Goal: Transaction & Acquisition: Download file/media

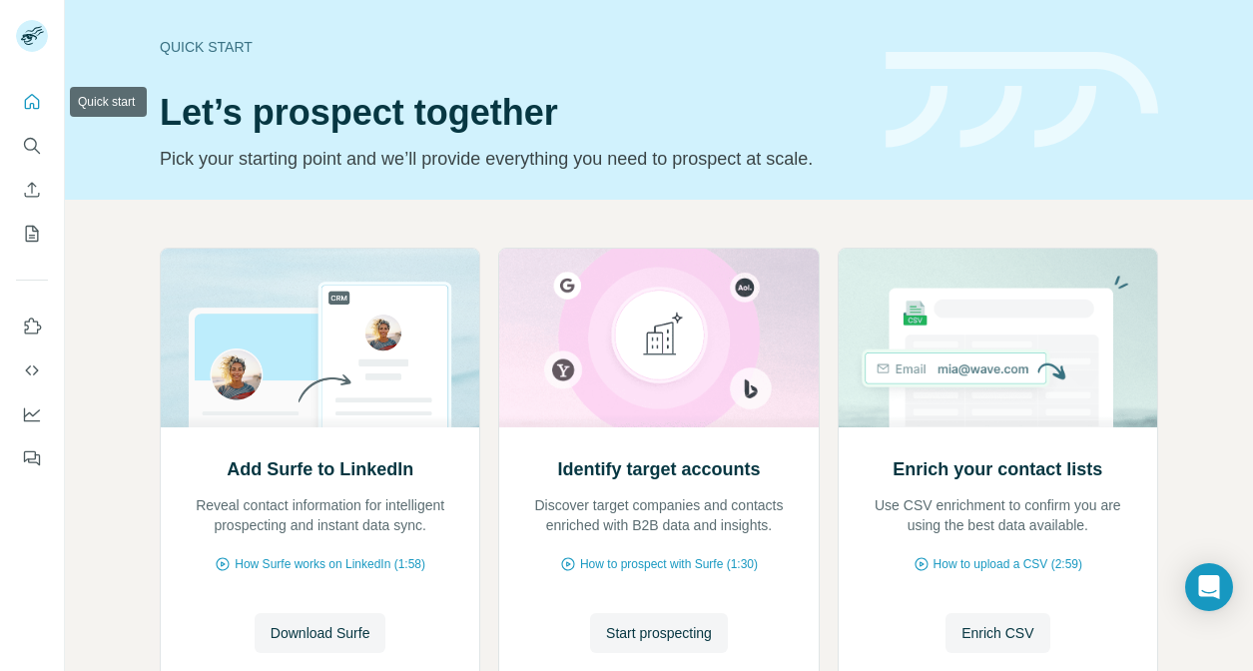
click at [34, 98] on icon "Quick start" at bounding box center [32, 102] width 20 height 20
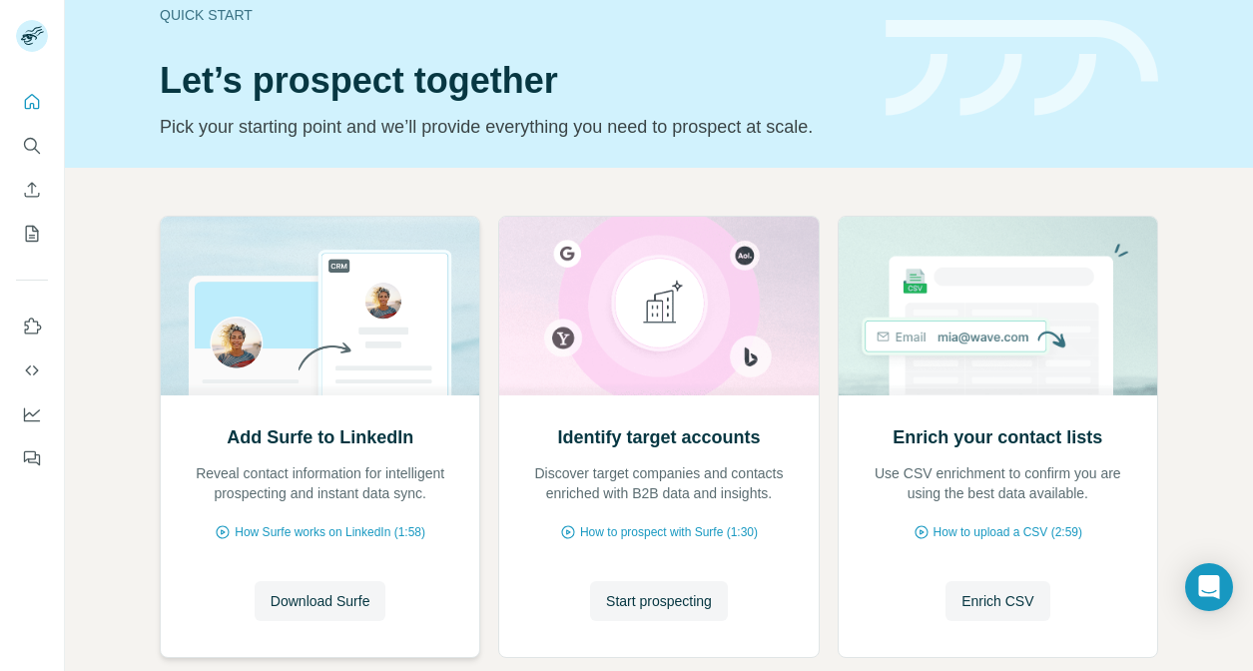
scroll to position [81, 0]
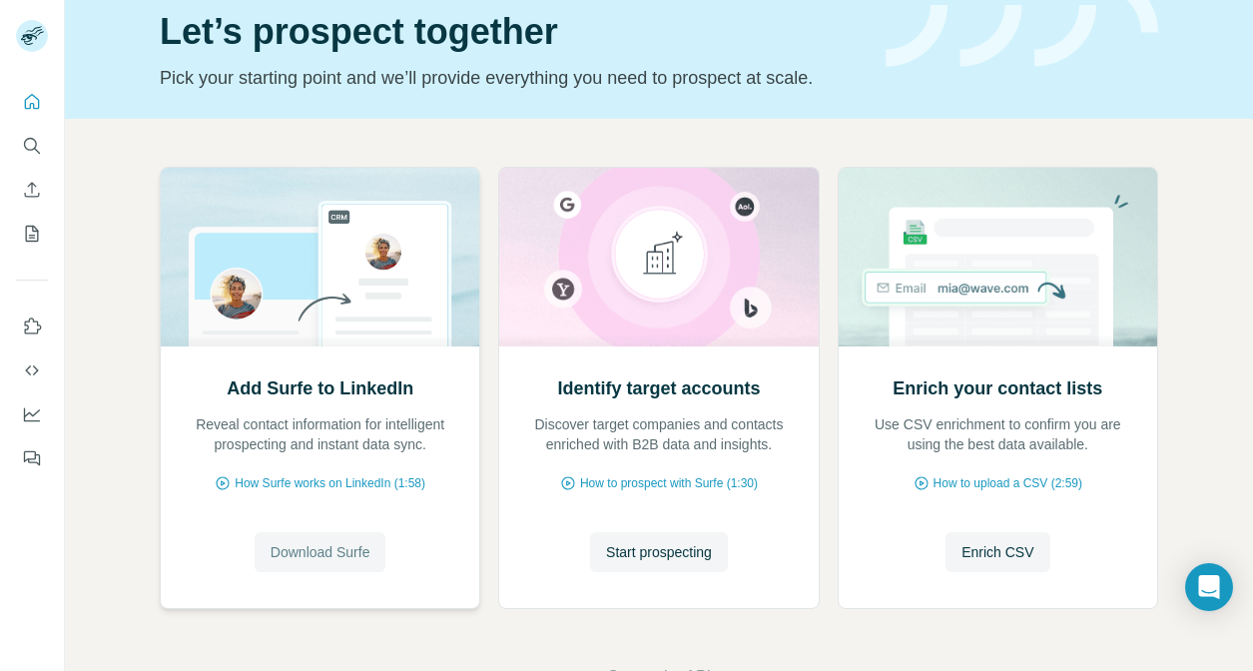
click at [337, 552] on span "Download Surfe" at bounding box center [321, 552] width 100 height 20
click at [25, 105] on icon "Quick start" at bounding box center [32, 101] width 15 height 15
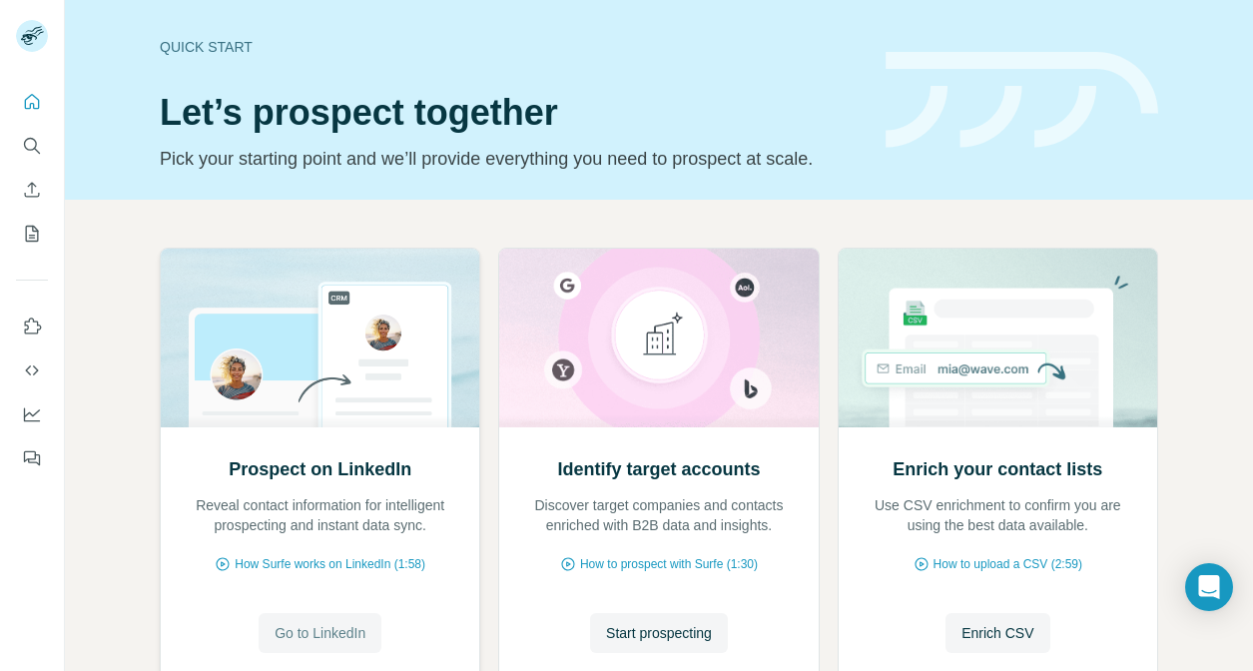
scroll to position [147, 0]
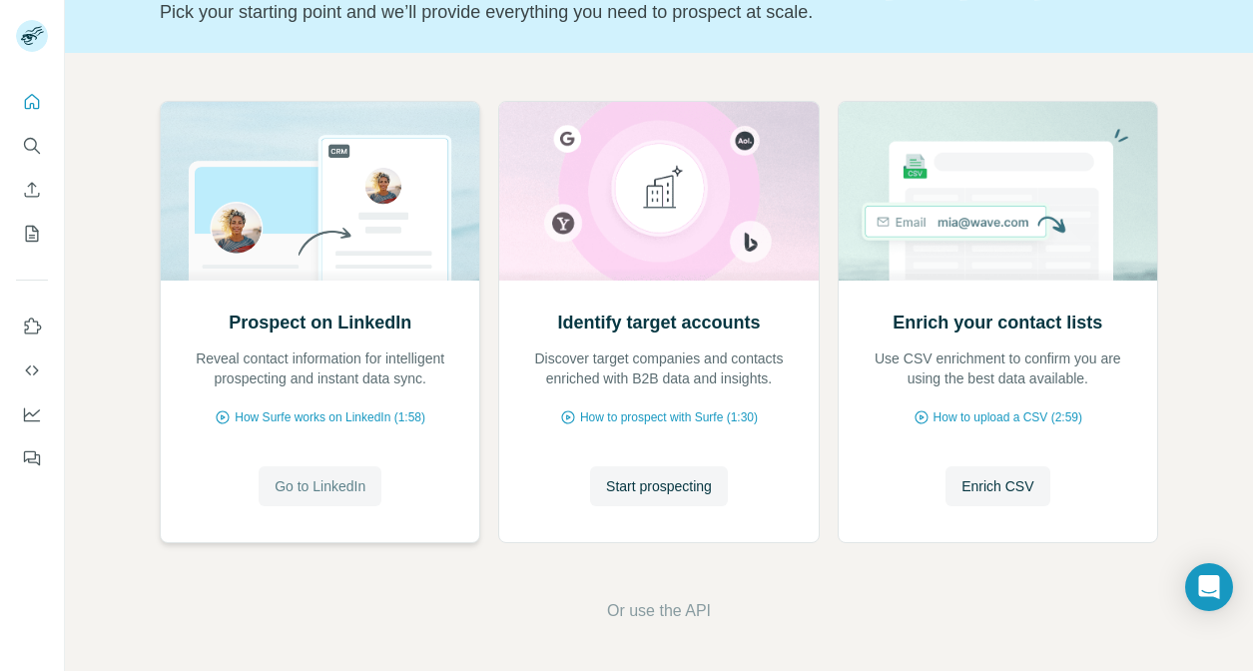
click at [343, 490] on span "Go to LinkedIn" at bounding box center [320, 486] width 91 height 20
